Goal: Information Seeking & Learning: Learn about a topic

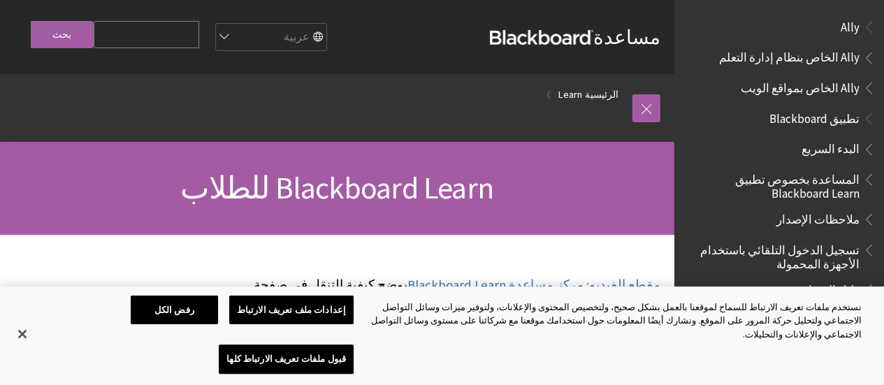
click at [302, 38] on select "English عربية Català Cymraeg Deutsch Español Suomi Français עברית Italiano 日本語 …" at bounding box center [270, 38] width 112 height 28
click at [248, 24] on select "English عربية Català Cymraeg Deutsch Español Suomi Français עברית Italiano 日本語 …" at bounding box center [270, 38] width 112 height 28
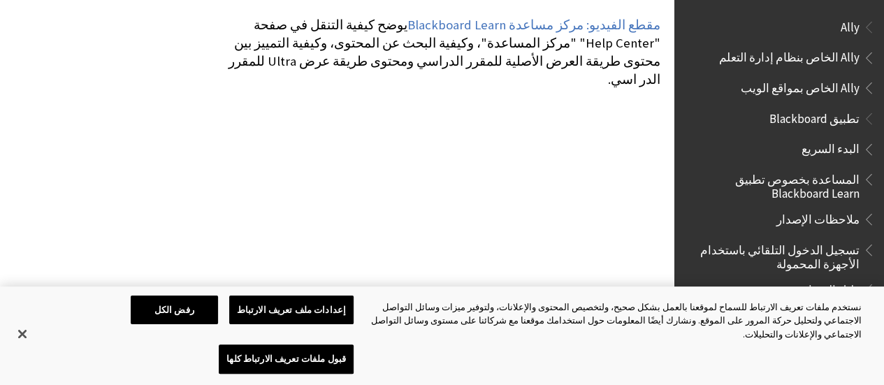
scroll to position [261, 0]
click at [28, 349] on button "إغلاق" at bounding box center [22, 334] width 31 height 31
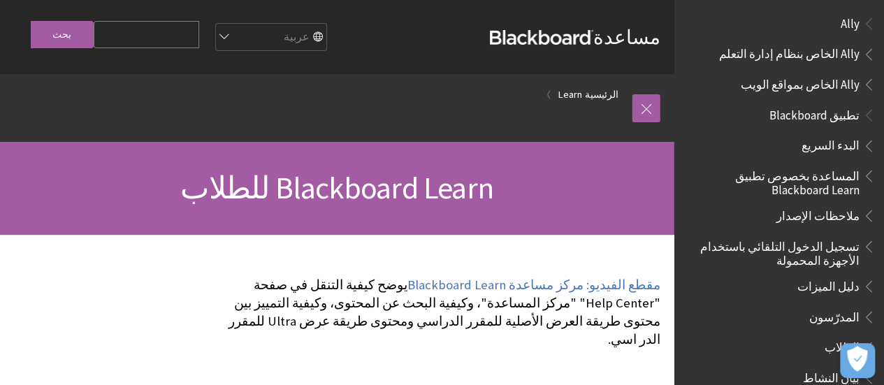
scroll to position [0, 0]
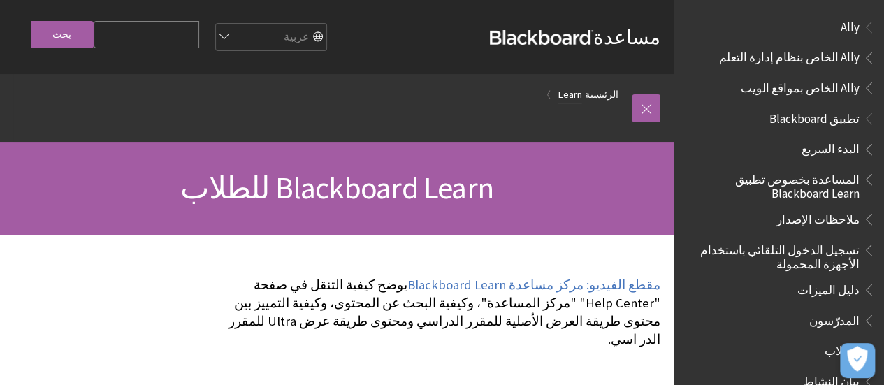
click at [576, 95] on link "Learn" at bounding box center [570, 94] width 24 height 17
click at [607, 101] on link "الرئيسية" at bounding box center [602, 94] width 34 height 17
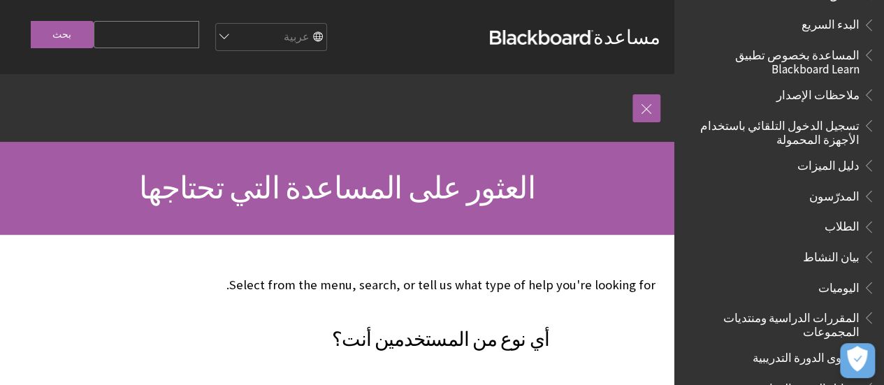
scroll to position [129, 0]
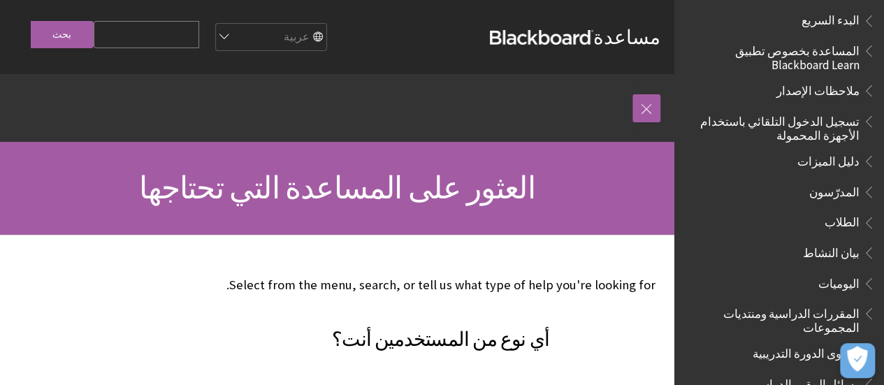
click at [845, 136] on span "تسجيل الدخول التلقائي باستخدام الأجهزة المحمولة" at bounding box center [775, 126] width 168 height 33
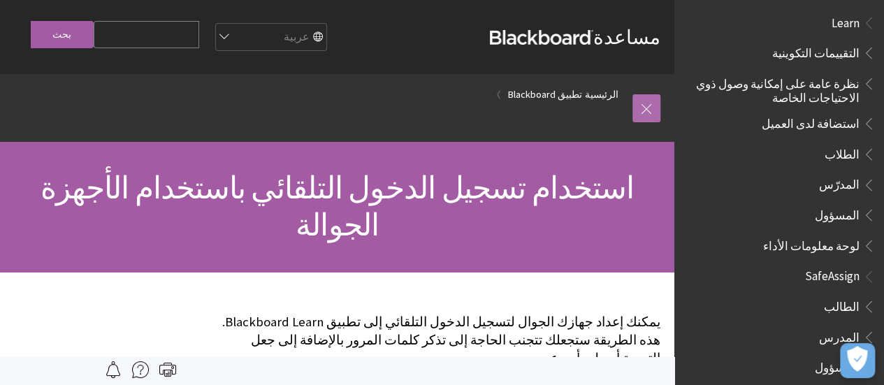
click at [634, 117] on link at bounding box center [646, 108] width 28 height 28
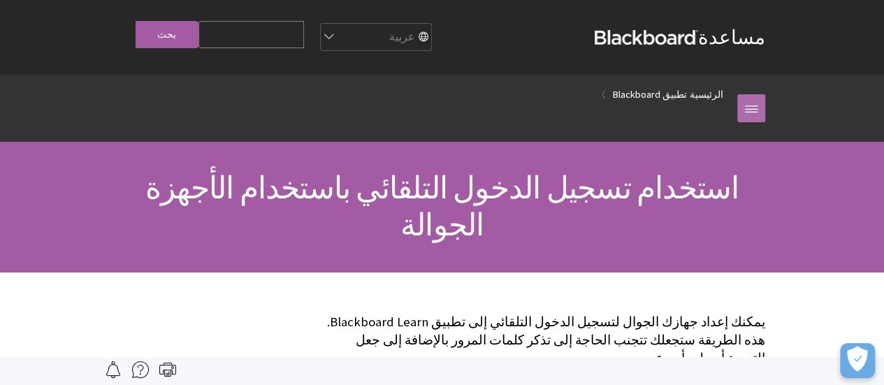
click at [761, 108] on link at bounding box center [751, 108] width 28 height 28
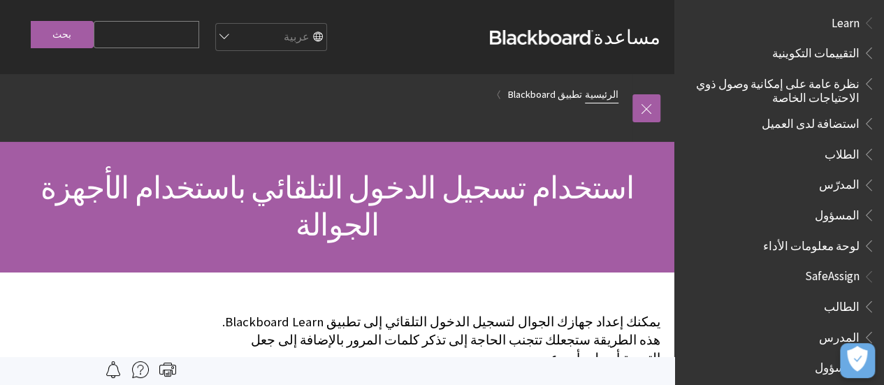
click at [604, 96] on link "الرئيسية" at bounding box center [602, 94] width 34 height 17
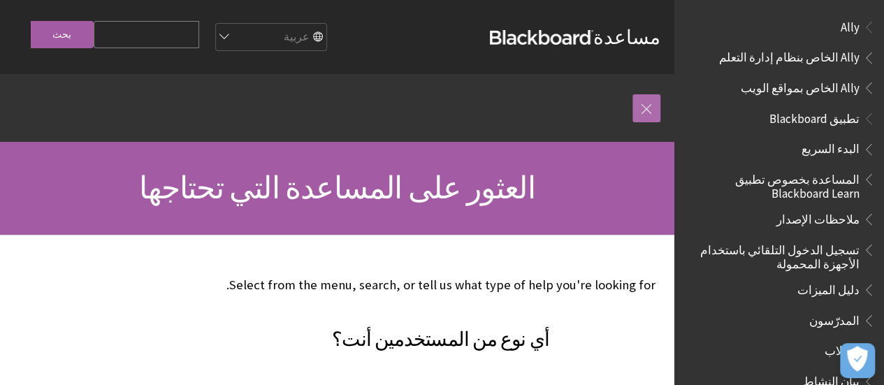
click at [648, 115] on link at bounding box center [646, 108] width 28 height 28
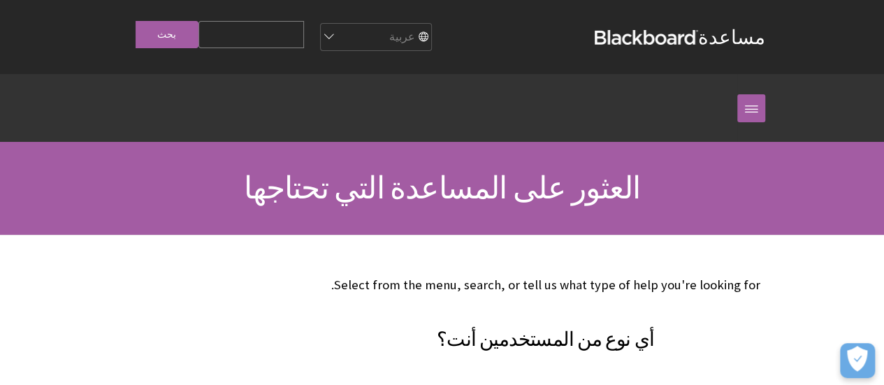
click at [692, 100] on ol "الرئيسية" at bounding box center [428, 94] width 618 height 41
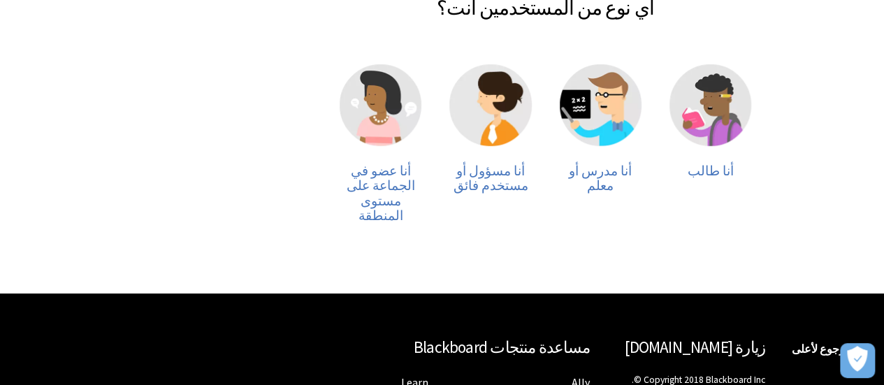
scroll to position [330, 0]
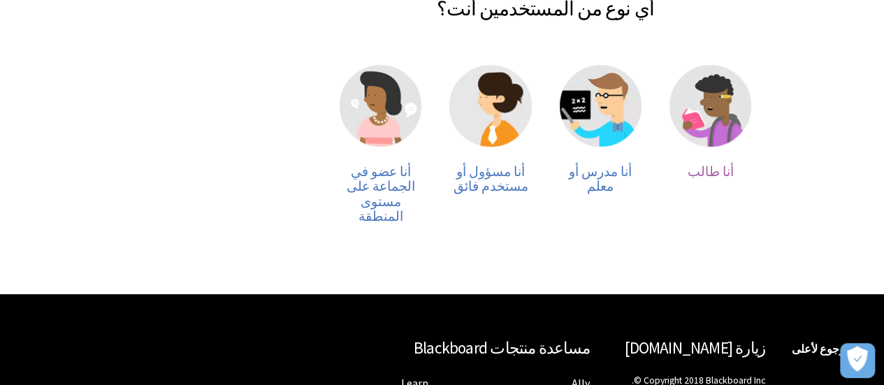
click at [712, 122] on img at bounding box center [710, 106] width 82 height 82
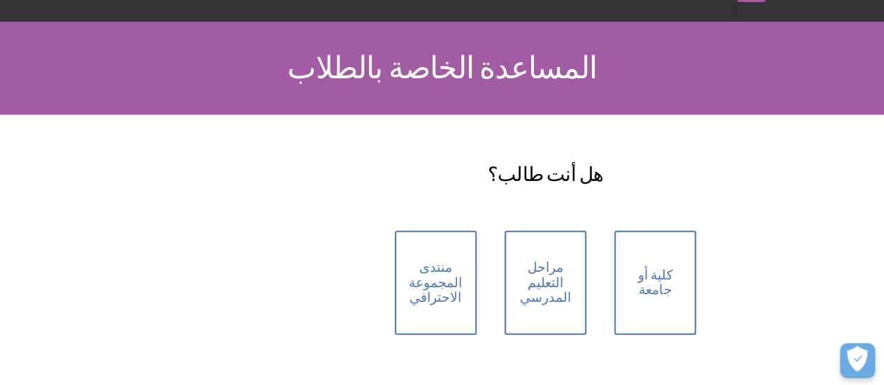
scroll to position [122, 0]
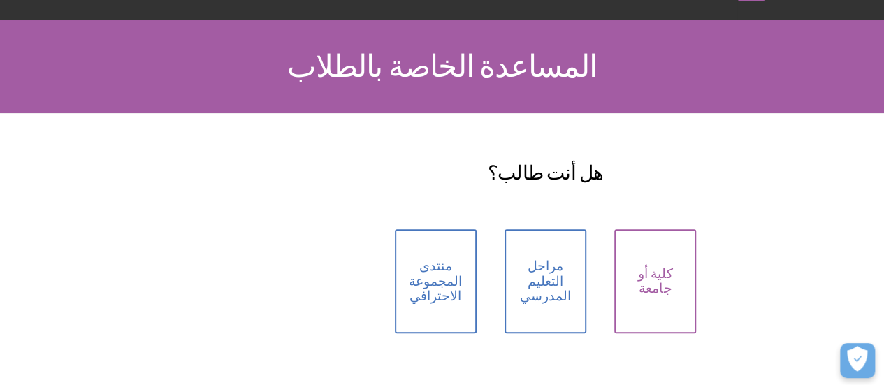
click at [663, 283] on link "كلية أو جامعة" at bounding box center [655, 281] width 82 height 104
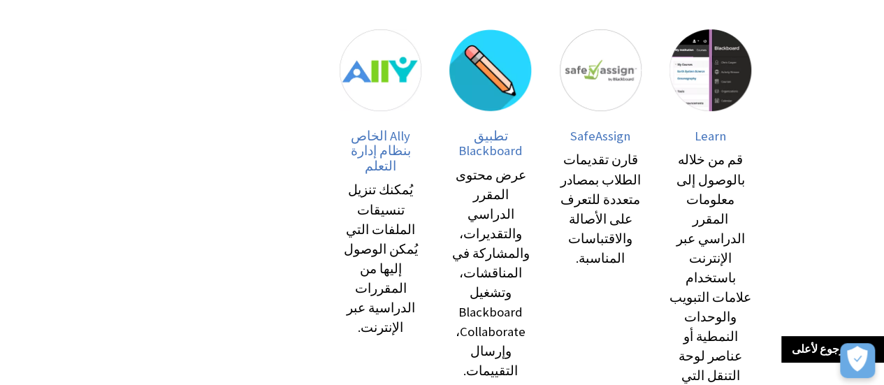
scroll to position [322, 0]
click at [723, 96] on img at bounding box center [710, 70] width 82 height 82
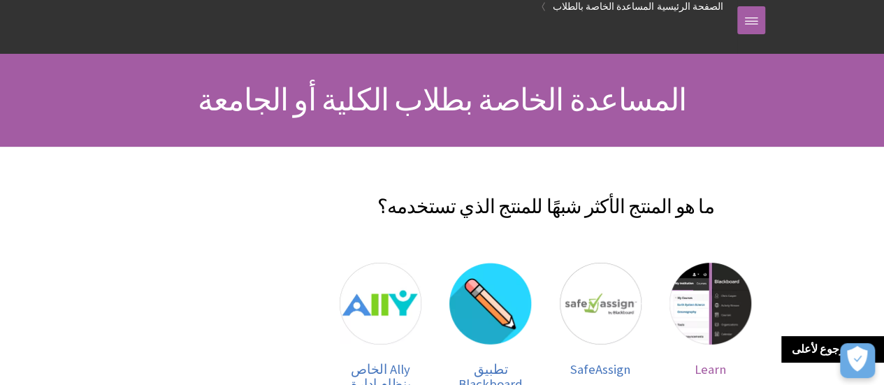
scroll to position [0, 0]
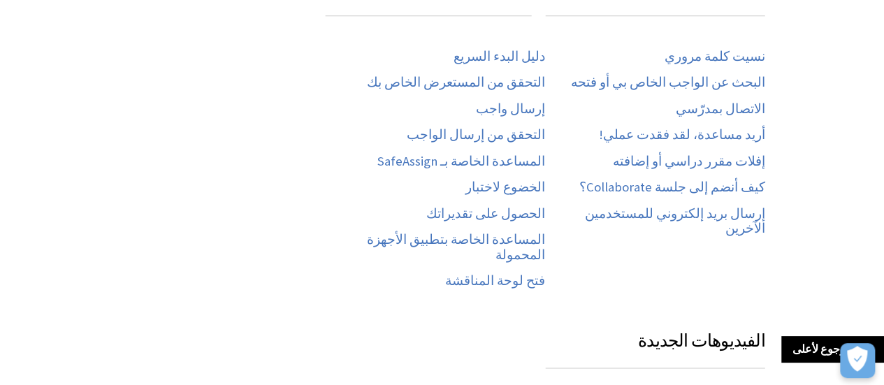
scroll to position [800, 0]
click at [271, 180] on div "، وانتقل إلى ." at bounding box center [442, 204] width 674 height 1539
click at [238, 73] on div "، وانتقل إلى ." at bounding box center [442, 204] width 674 height 1539
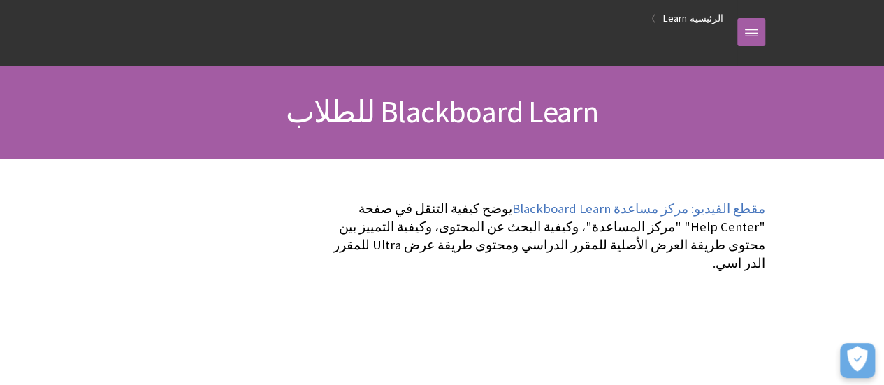
scroll to position [0, 0]
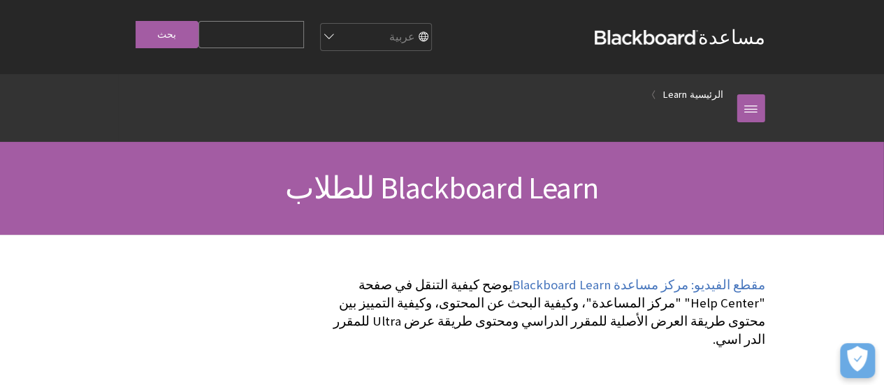
click at [652, 45] on link "مساعدة Blackboard" at bounding box center [679, 36] width 170 height 25
click at [687, 43] on strong "Blackboard" at bounding box center [645, 37] width 103 height 15
click at [698, 37] on strong "Blackboard" at bounding box center [645, 37] width 103 height 15
click at [698, 34] on strong "Blackboard" at bounding box center [645, 37] width 103 height 15
click at [698, 35] on strong "Blackboard" at bounding box center [645, 37] width 103 height 15
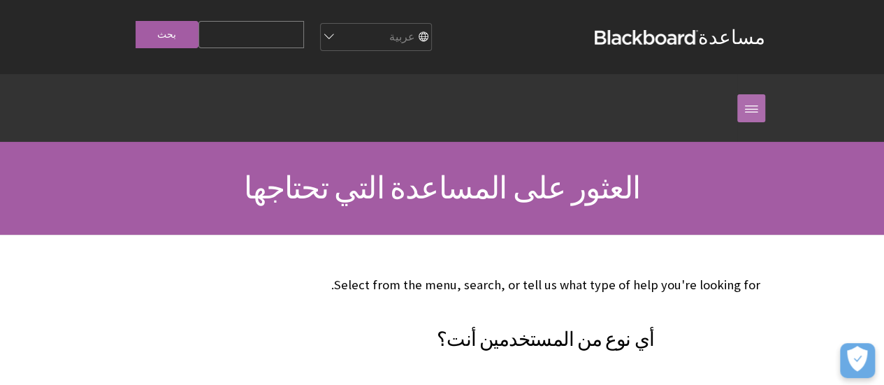
click at [765, 110] on link at bounding box center [751, 108] width 28 height 28
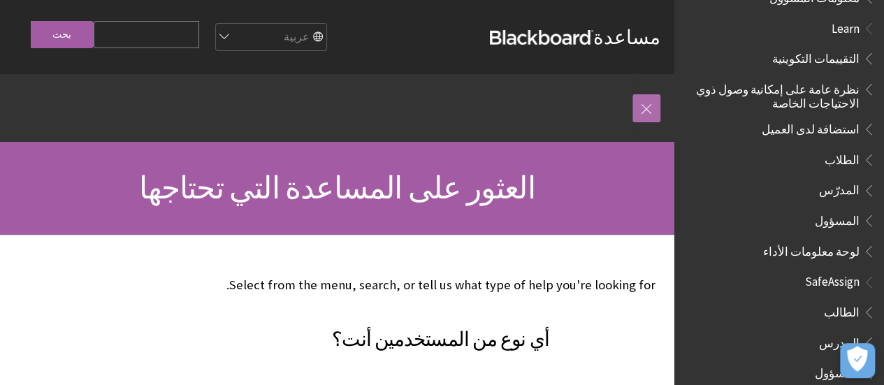
scroll to position [882, 0]
click at [851, 305] on span "الطالب" at bounding box center [842, 309] width 36 height 19
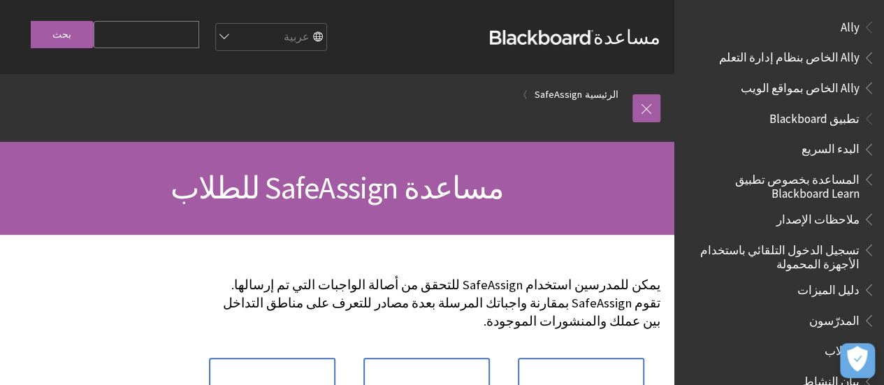
scroll to position [1069, 0]
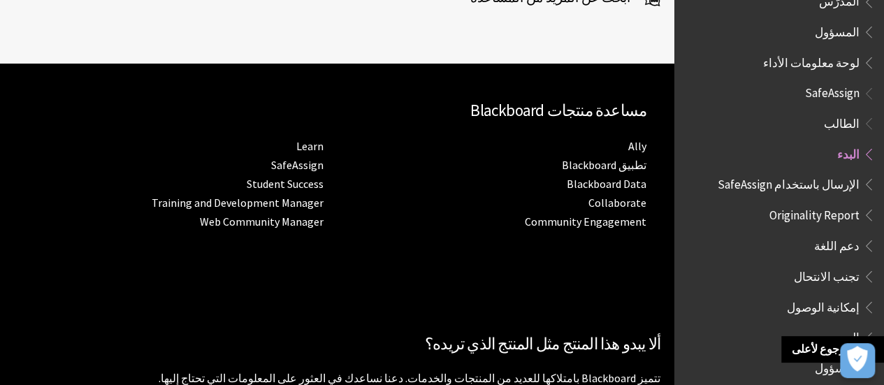
scroll to position [1609, 0]
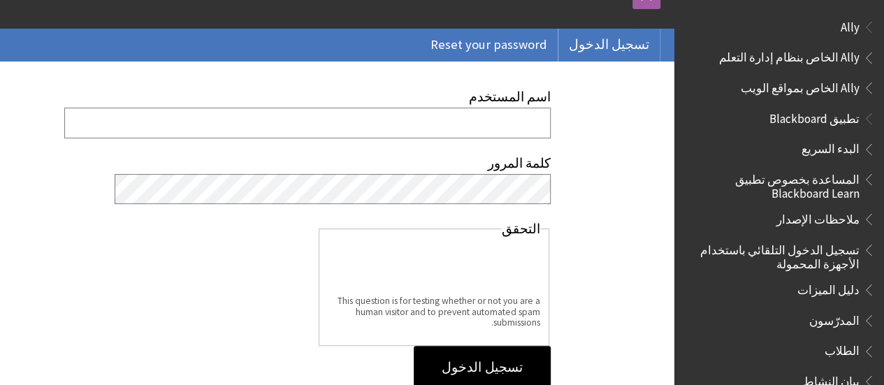
scroll to position [110, 0]
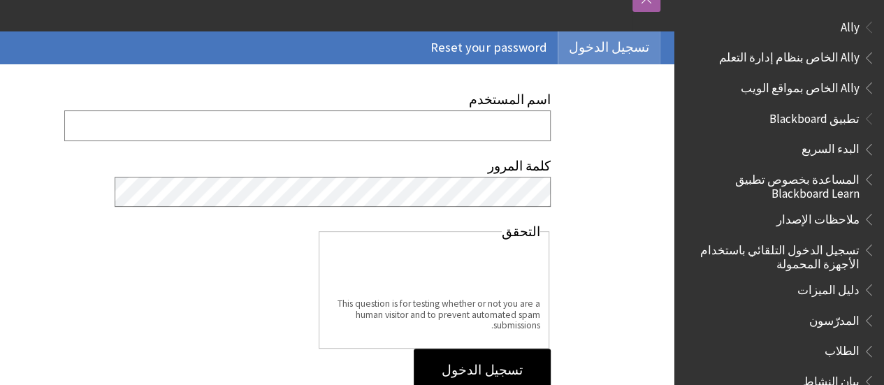
click at [615, 41] on link "تسجيل الدخول" at bounding box center [608, 47] width 101 height 32
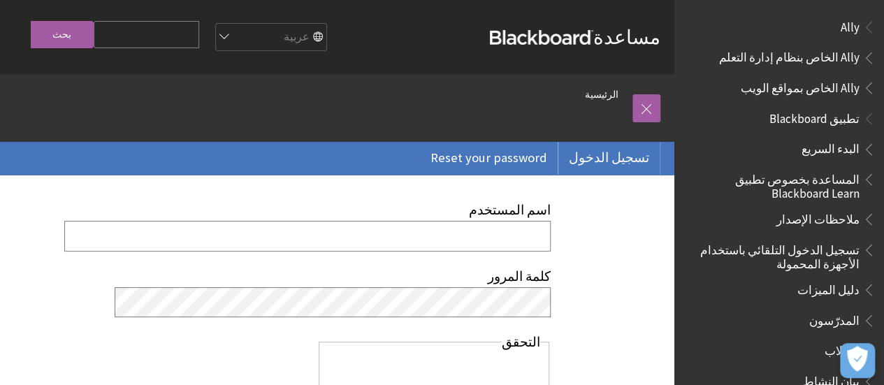
click at [597, 253] on div "اسم المستخدم كلمة المرور التحقق This question is for testing whether or not you…" at bounding box center [440, 353] width 467 height 356
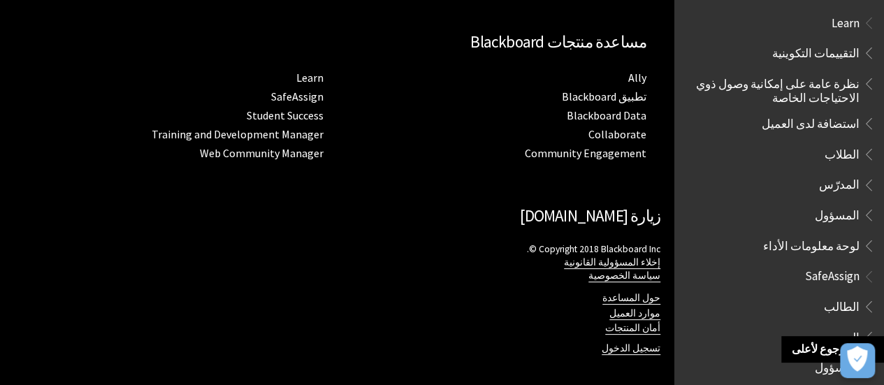
scroll to position [543, 0]
click at [641, 351] on link "تسجيل الدخول" at bounding box center [630, 348] width 59 height 13
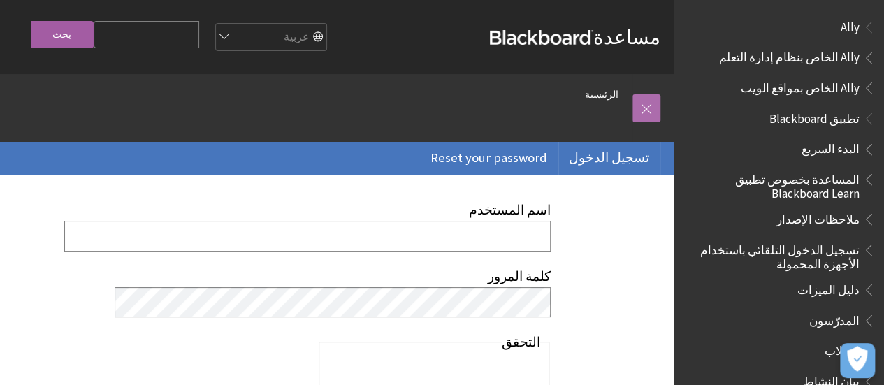
click at [637, 120] on link at bounding box center [646, 108] width 28 height 28
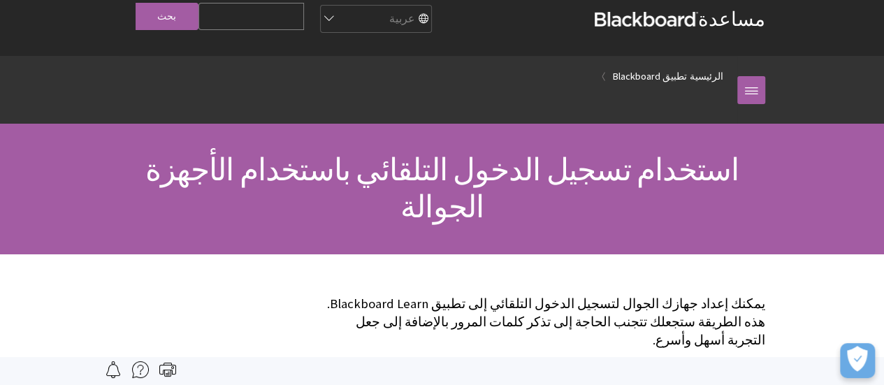
scroll to position [14, 0]
